Goal: Task Accomplishment & Management: Manage account settings

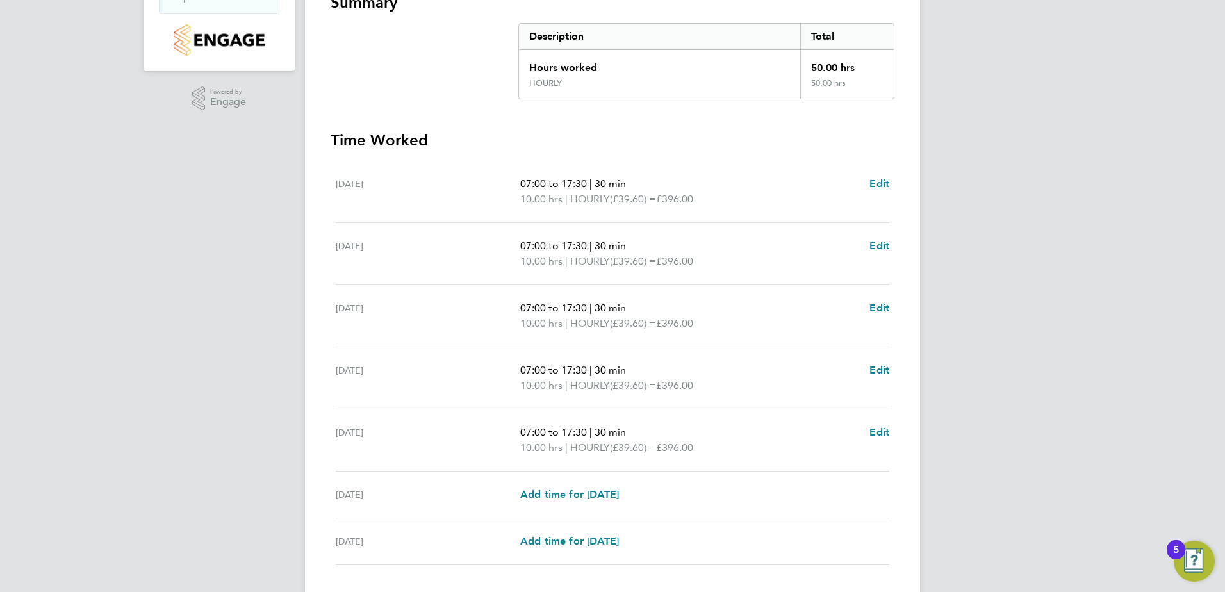
scroll to position [334, 0]
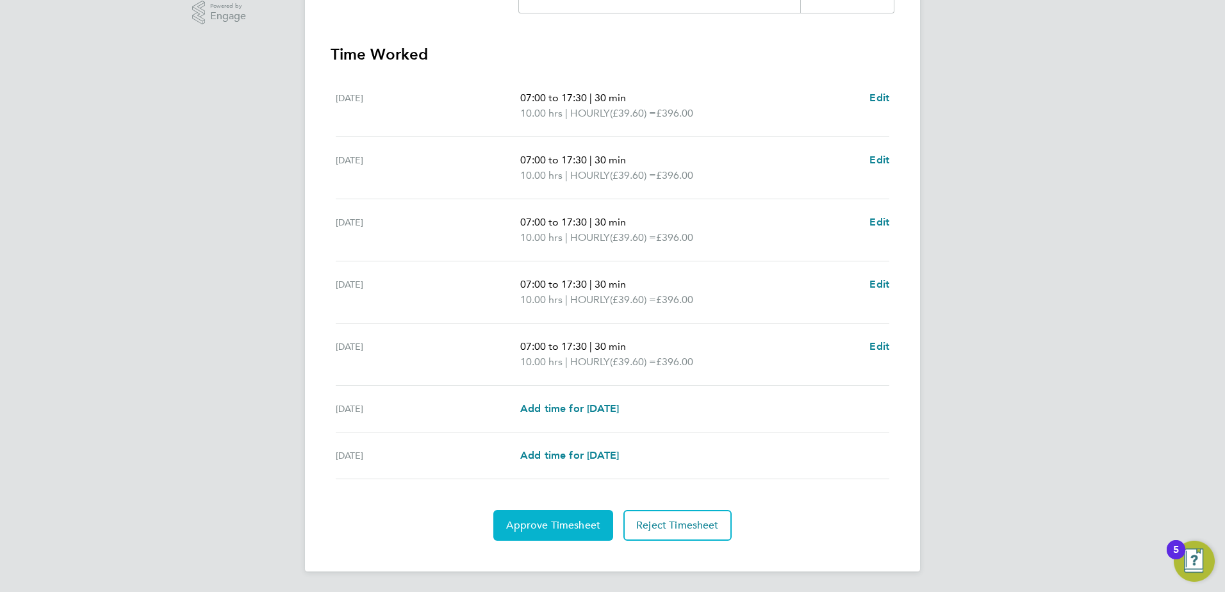
click at [534, 520] on span "Approve Timesheet" at bounding box center [553, 525] width 94 height 13
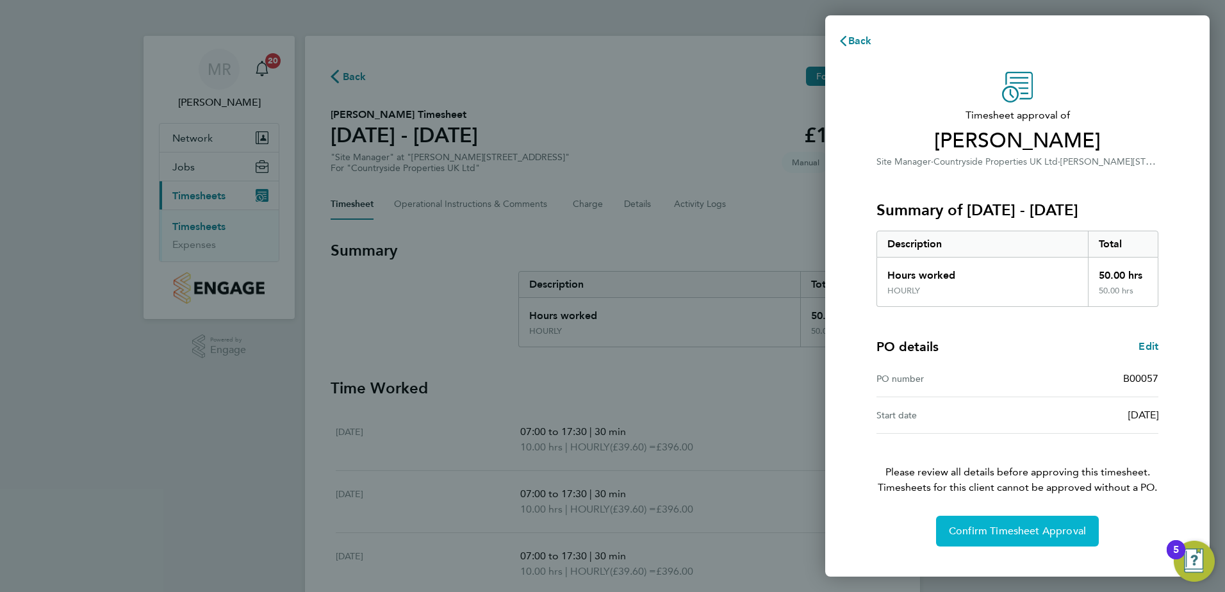
click at [1014, 531] on span "Confirm Timesheet Approval" at bounding box center [1017, 531] width 137 height 13
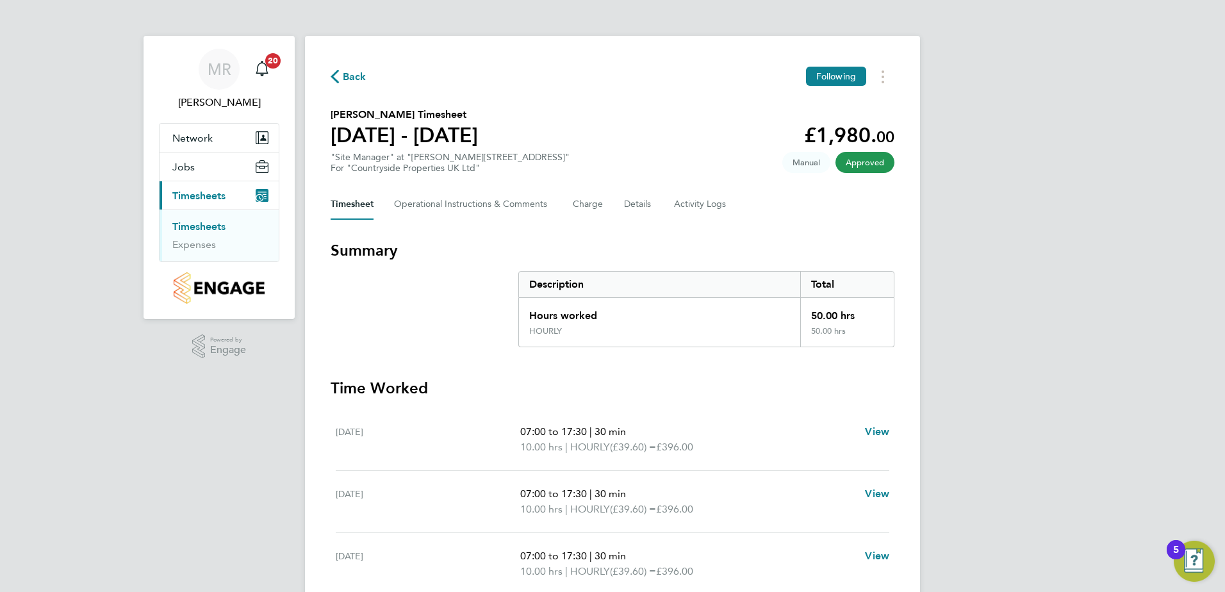
click at [185, 222] on link "Timesheets" at bounding box center [198, 226] width 53 height 12
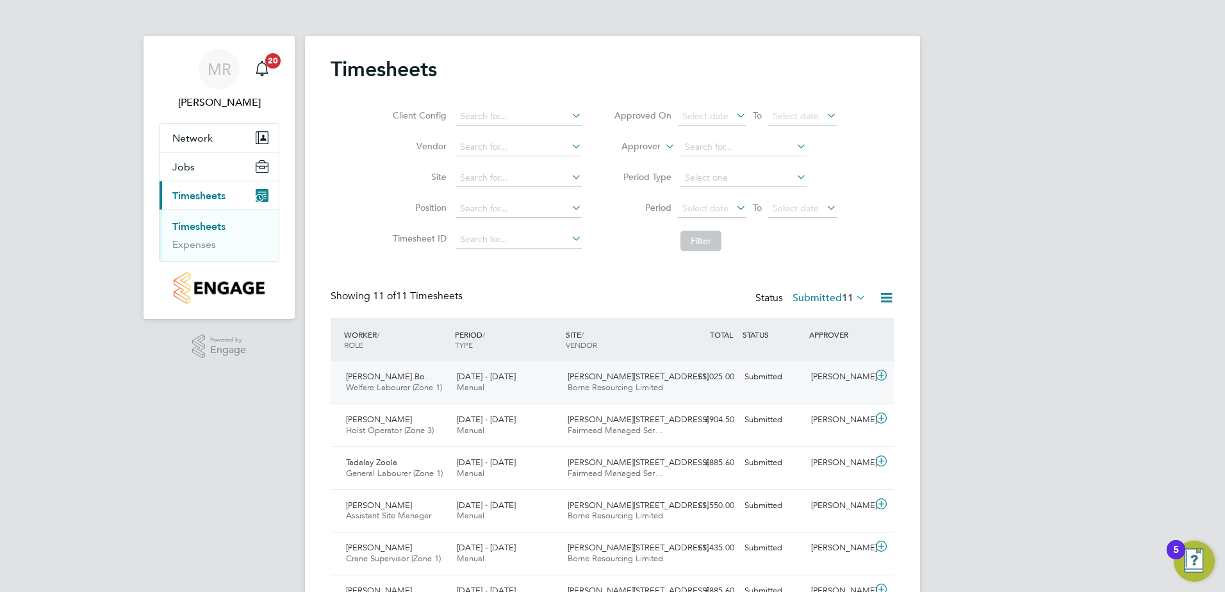
click at [402, 381] on span "Loredana Porumbita Bo…" at bounding box center [389, 376] width 87 height 11
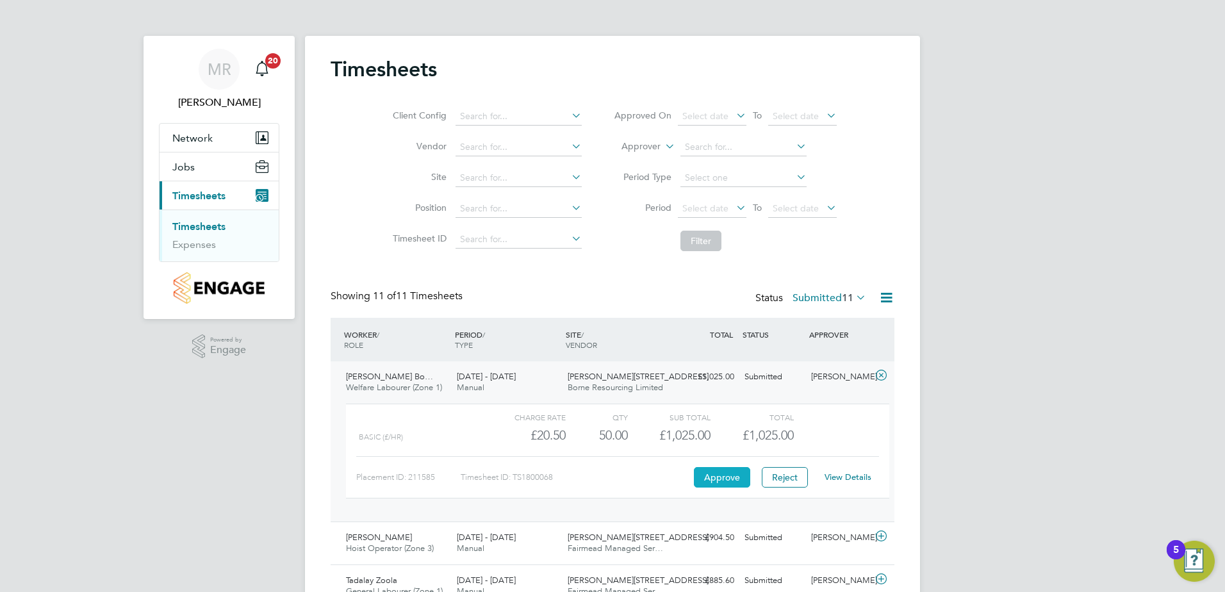
click at [712, 471] on button "Approve" at bounding box center [722, 477] width 56 height 20
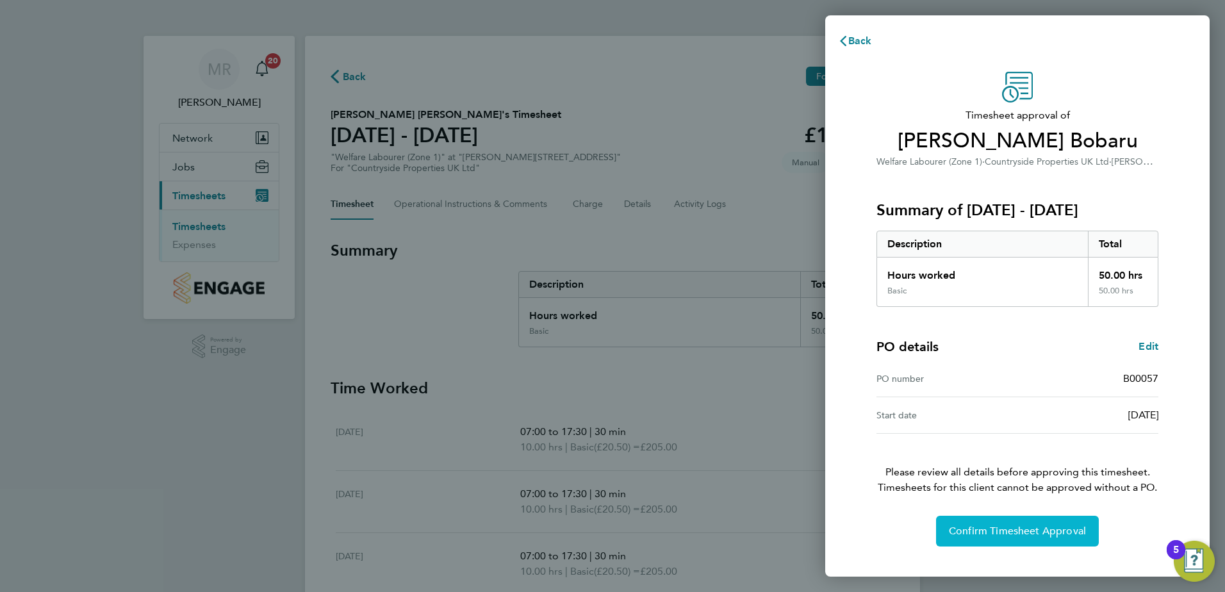
click at [1013, 530] on span "Confirm Timesheet Approval" at bounding box center [1017, 531] width 137 height 13
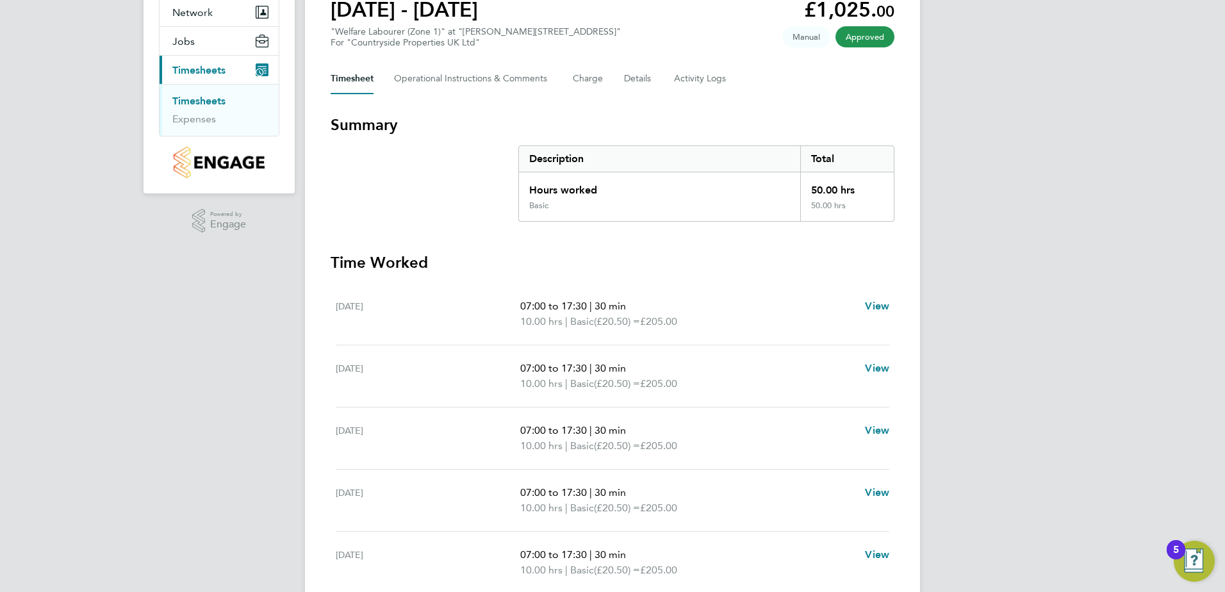
scroll to position [128, 0]
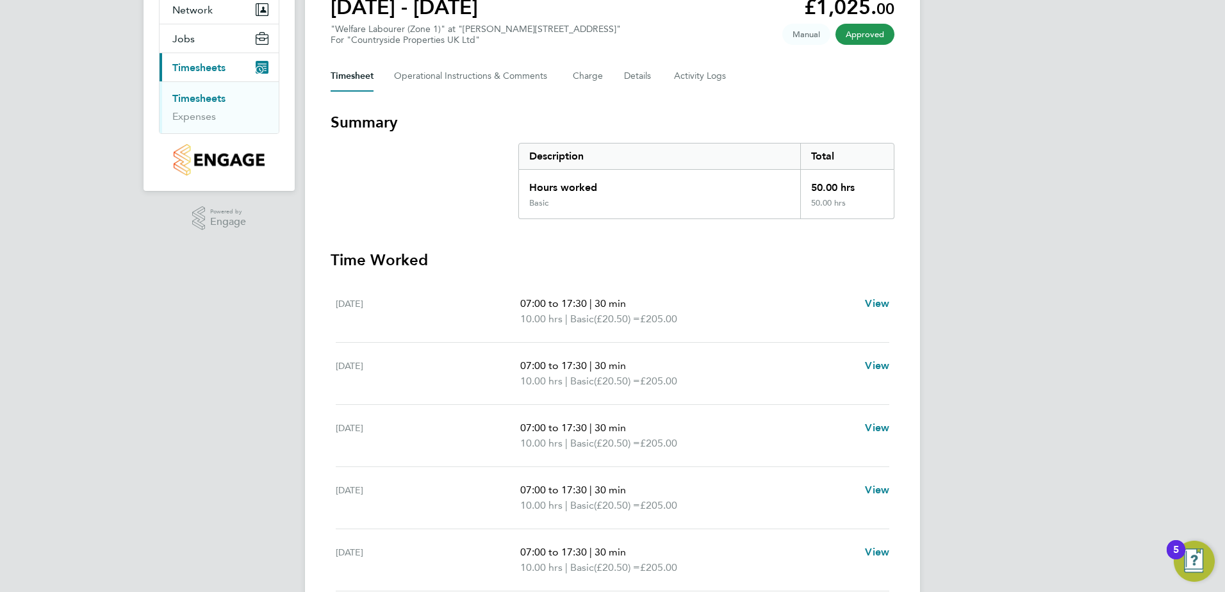
click at [217, 97] on link "Timesheets" at bounding box center [198, 98] width 53 height 12
